Goal: Transaction & Acquisition: Purchase product/service

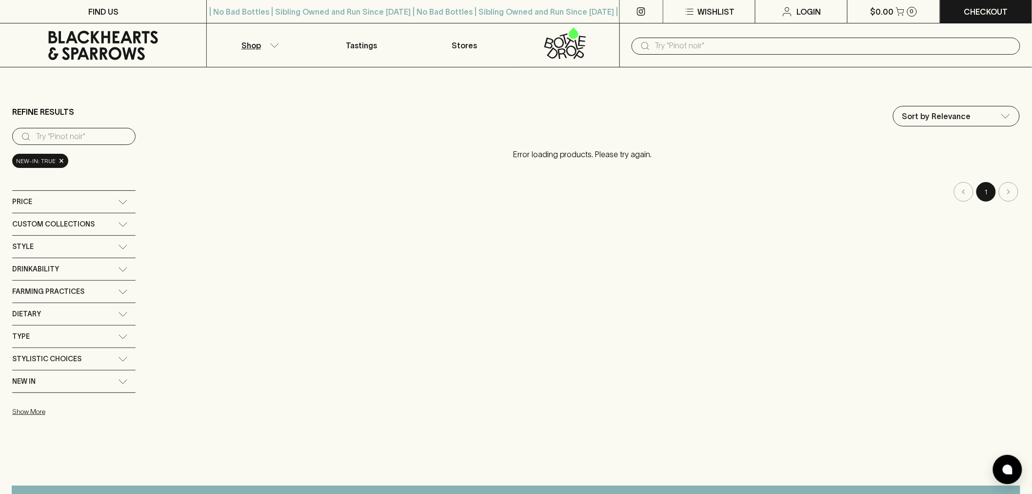
click at [689, 46] on input "text" at bounding box center [834, 46] width 358 height 16
type input "Cape [PERSON_NAME] Cabernet Sauvignon 2023"
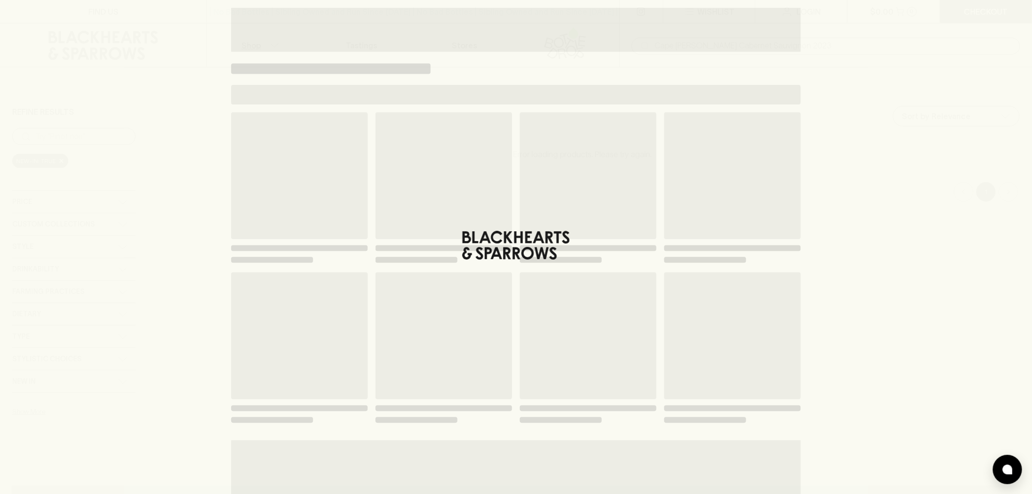
type input "cape ma"
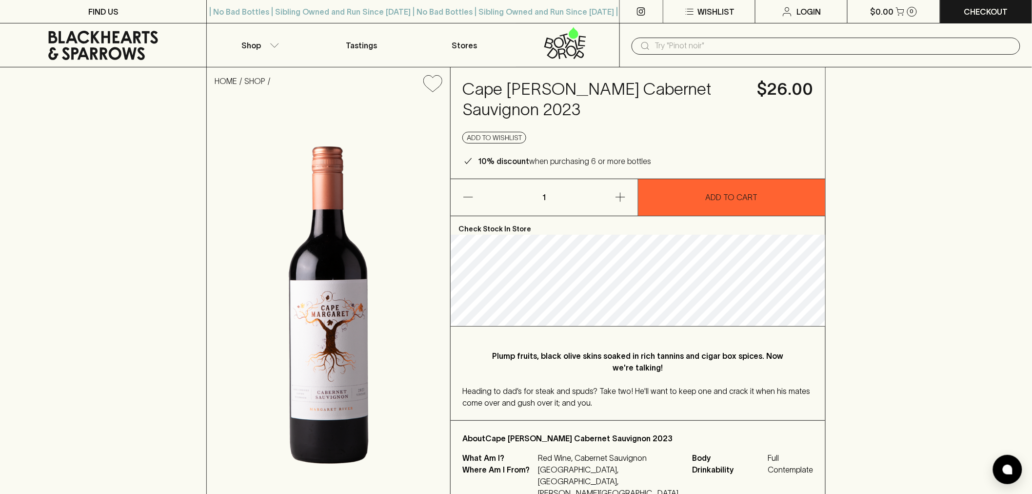
click at [104, 45] on icon at bounding box center [103, 45] width 192 height 29
